Goal: Use online tool/utility: Utilize a website feature to perform a specific function

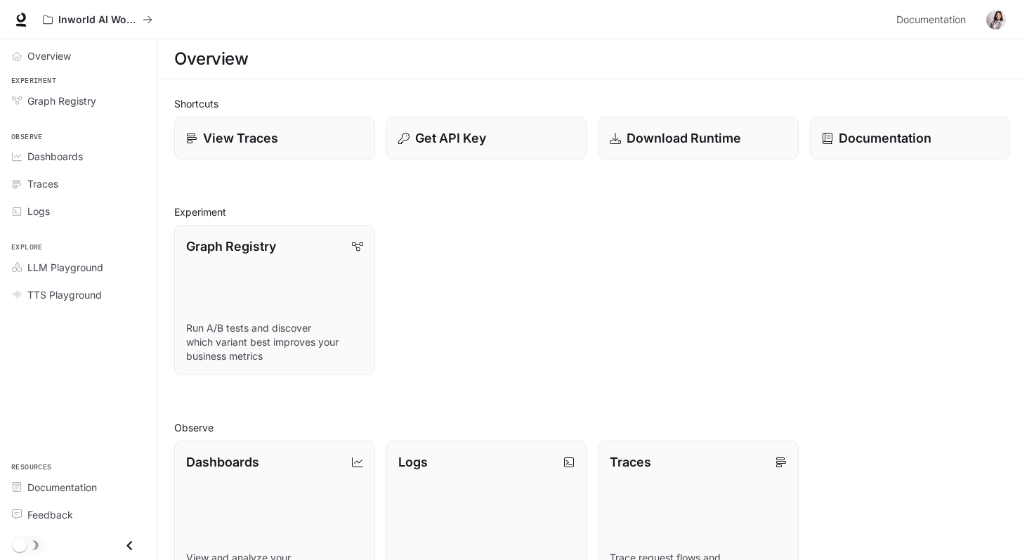
scroll to position [263, 0]
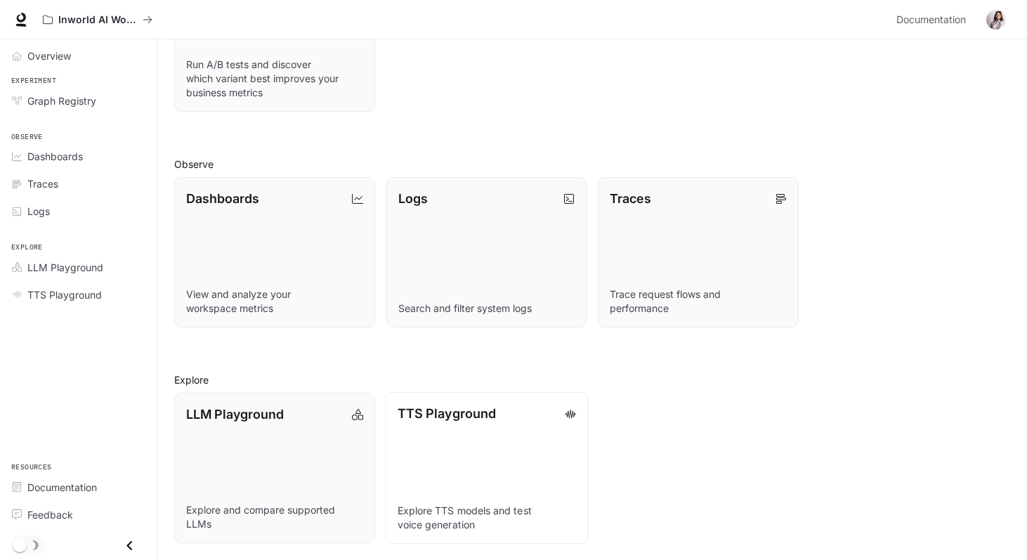
click at [450, 469] on link "TTS Playground Explore TTS models and test voice generation" at bounding box center [486, 468] width 202 height 152
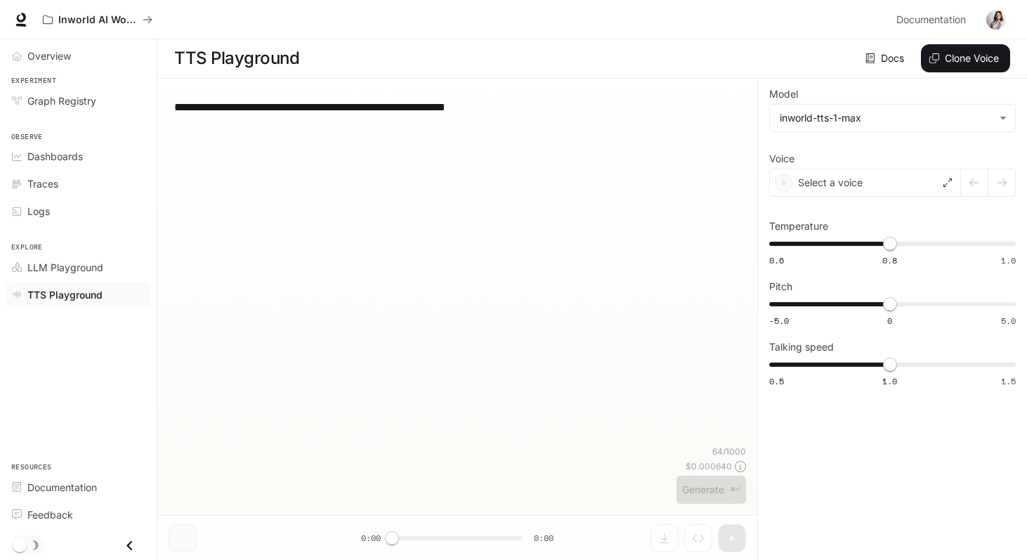
scroll to position [1, 0]
type textarea "**********"
type input "**********"
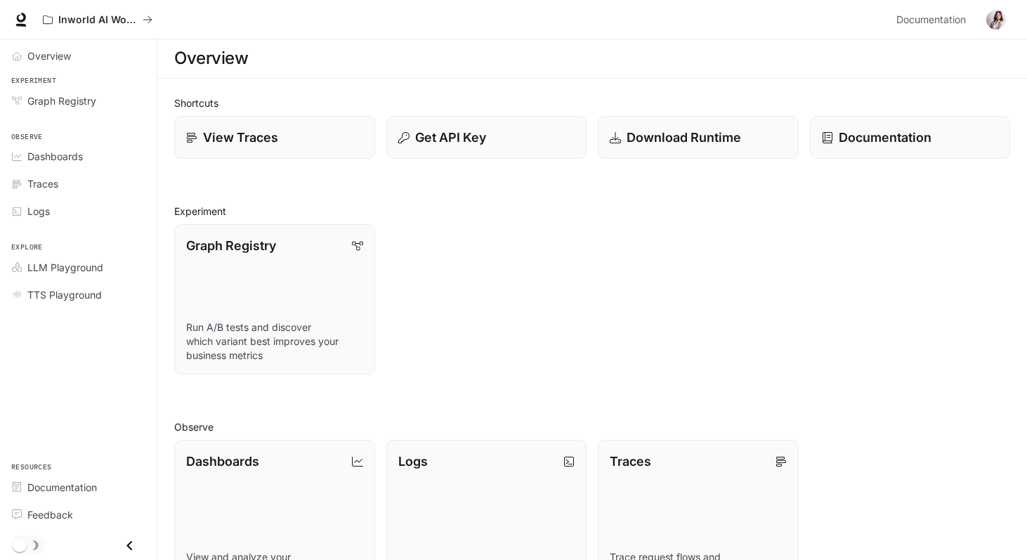
scroll to position [263, 0]
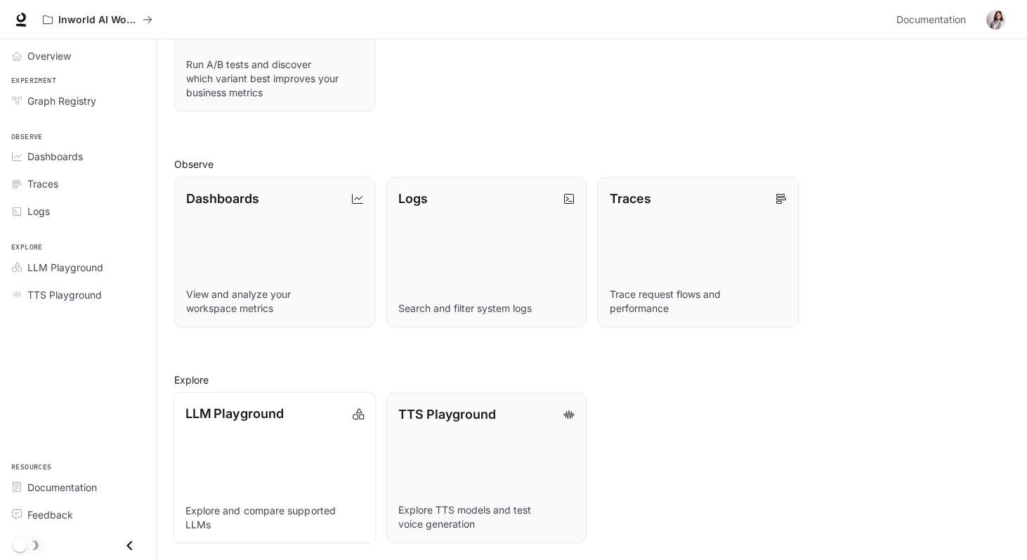
click at [234, 446] on link "LLM Playground Explore and compare supported LLMs" at bounding box center [275, 468] width 202 height 152
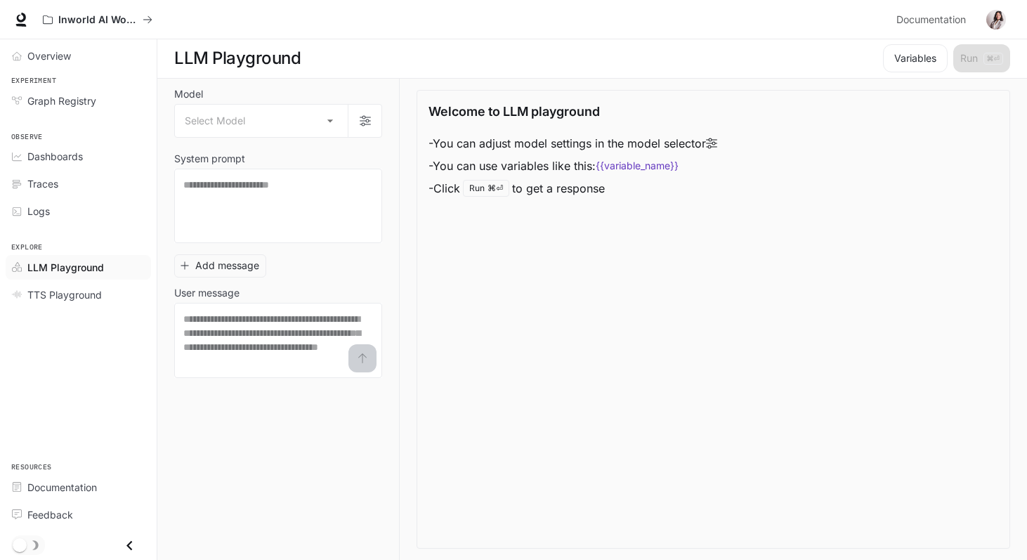
scroll to position [1, 0]
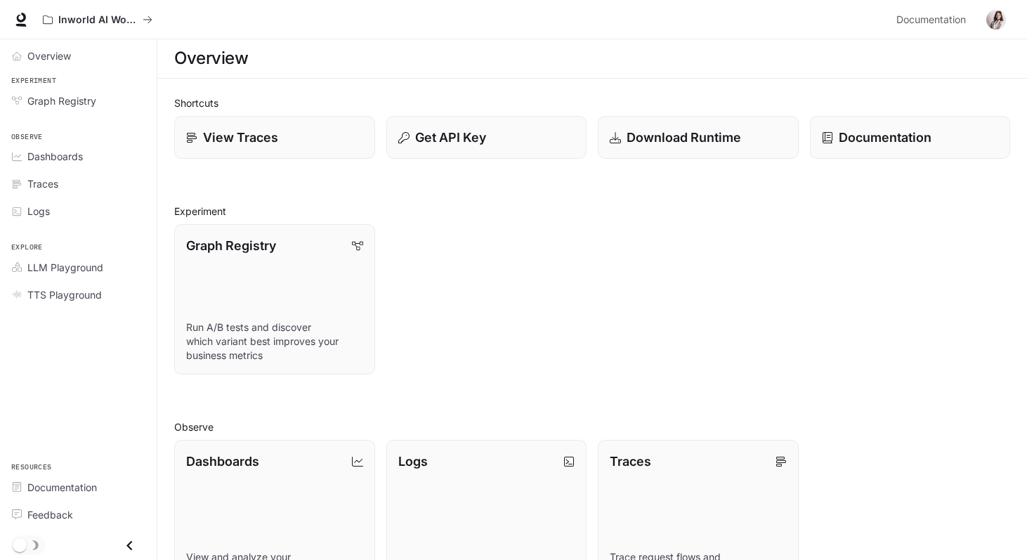
scroll to position [263, 0]
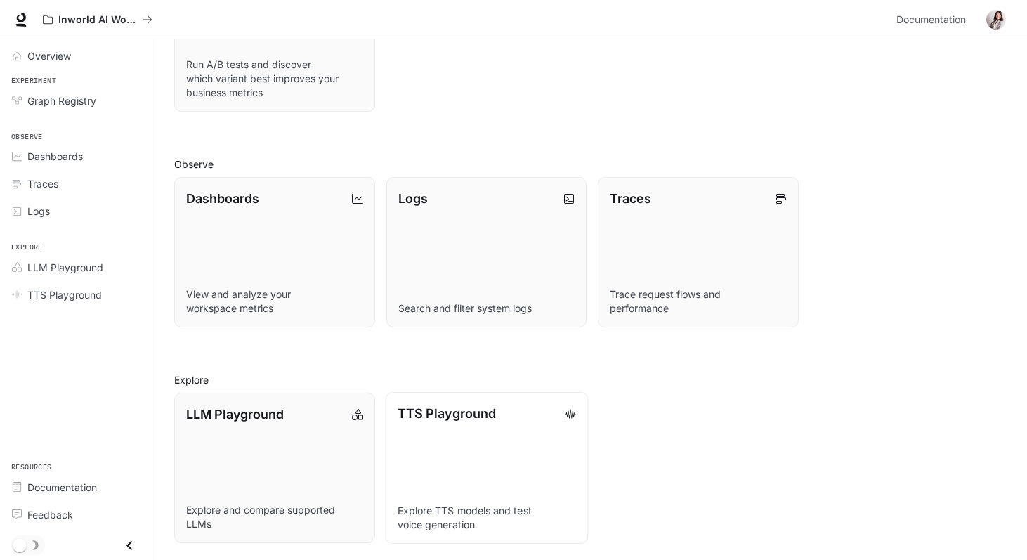
click at [514, 462] on link "TTS Playground Explore TTS models and test voice generation" at bounding box center [486, 468] width 202 height 152
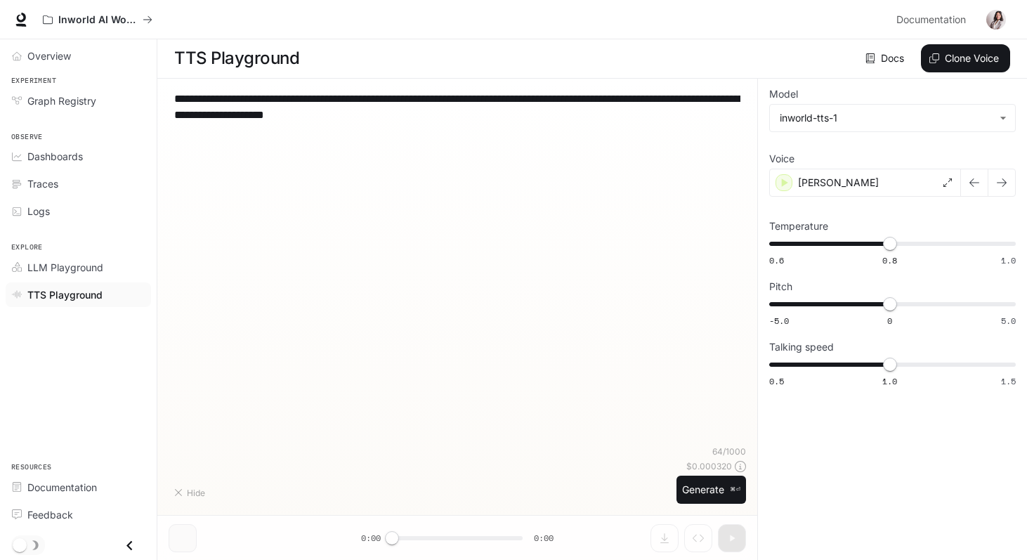
scroll to position [1, 0]
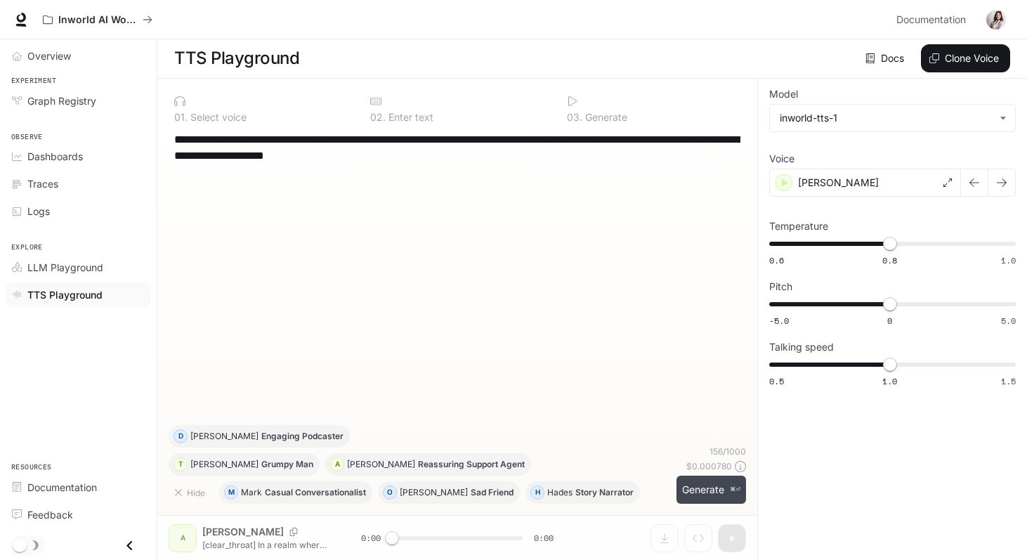
click at [677, 495] on button "Generate ⌘⏎" at bounding box center [712, 490] width 70 height 29
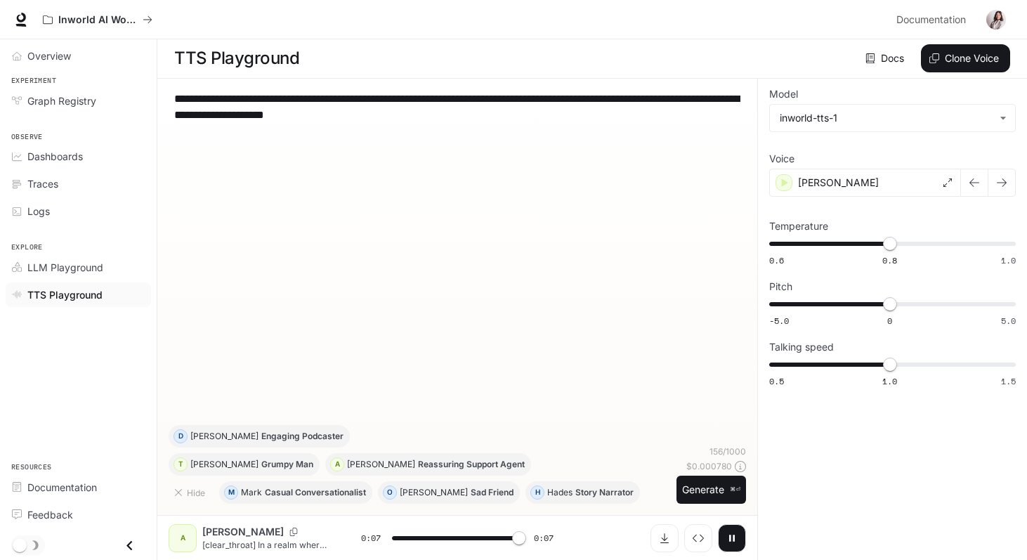
type input "*"
